Goal: Navigation & Orientation: Find specific page/section

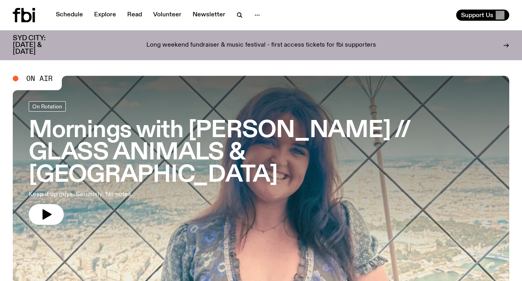
click at [193, 136] on h3 "Mornings with [PERSON_NAME] // GLASS ANIMALS & [GEOGRAPHIC_DATA]" at bounding box center [261, 153] width 464 height 67
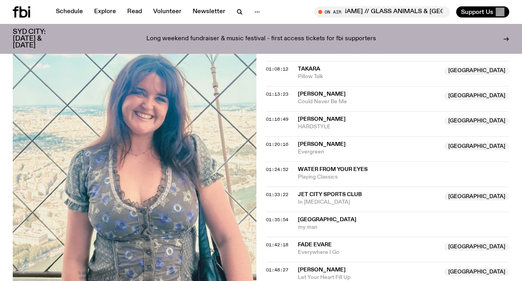
scroll to position [792, 0]
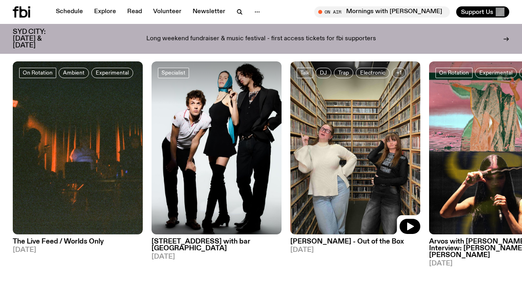
scroll to position [360, 0]
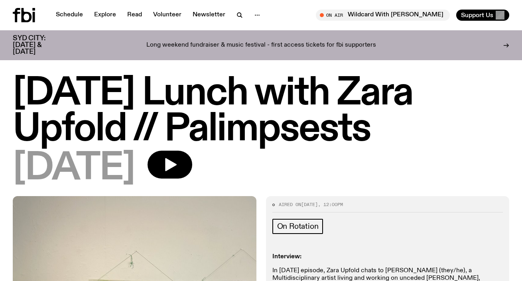
click at [115, 93] on h1 "[DATE] Lunch with Zara Upfold // Palimpsests" at bounding box center [261, 112] width 496 height 72
click at [61, 14] on link "Schedule" at bounding box center [69, 15] width 37 height 11
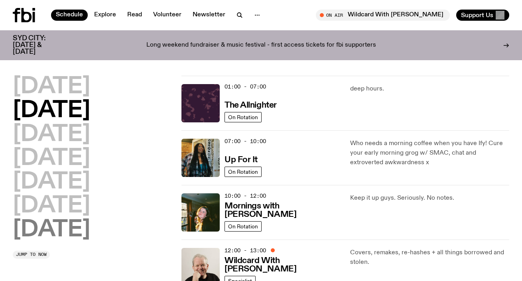
click at [90, 234] on h2 "Sunday" at bounding box center [51, 230] width 77 height 22
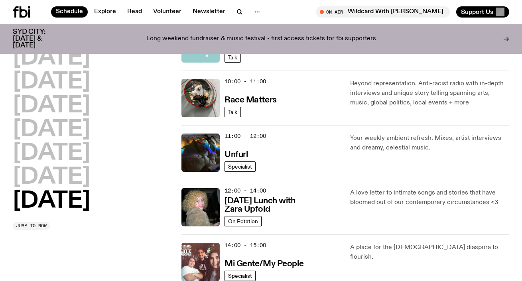
scroll to position [218, 0]
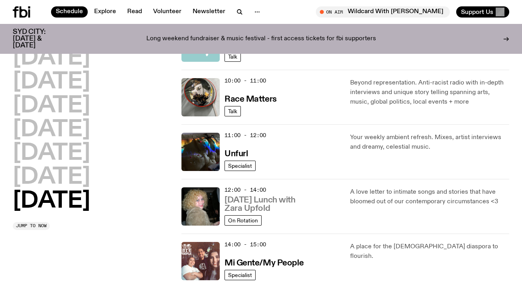
click at [266, 208] on h3 "Sunday Lunch with Zara Upfold" at bounding box center [282, 204] width 116 height 17
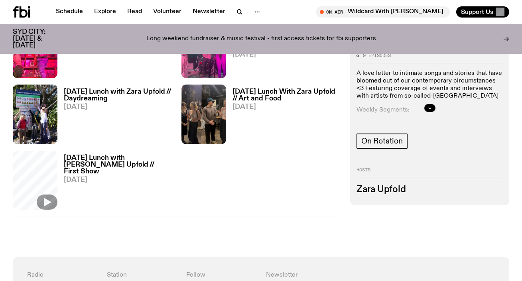
scroll to position [296, 0]
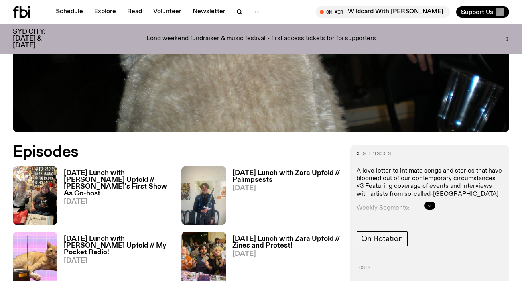
click at [429, 205] on icon "button" at bounding box center [429, 205] width 5 height 5
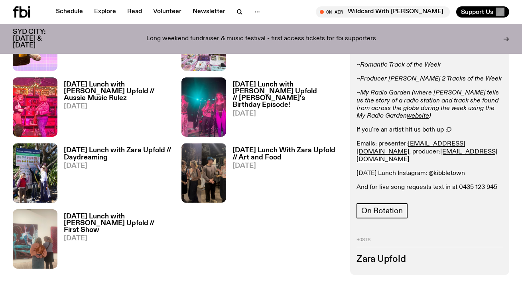
scroll to position [516, 0]
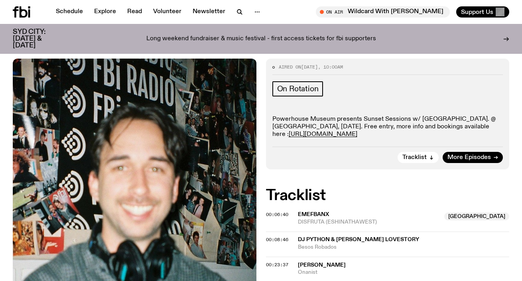
scroll to position [133, 0]
